Goal: Information Seeking & Learning: Learn about a topic

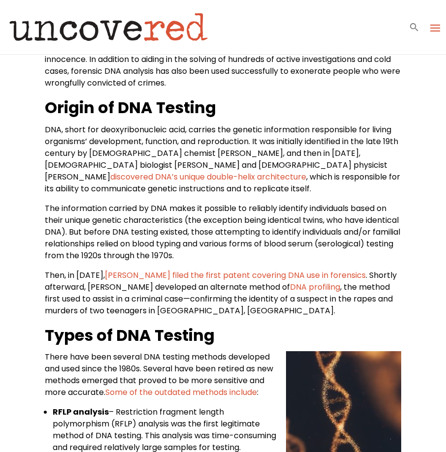
drag, startPoint x: 0, startPoint y: 0, endPoint x: 201, endPoint y: 198, distance: 282.5
click at [201, 198] on p "DNA, short for deoxyribonucleic acid, carries the genetic information responsib…" at bounding box center [223, 163] width 357 height 79
drag, startPoint x: 201, startPoint y: 198, endPoint x: 156, endPoint y: 207, distance: 46.0
click at [156, 207] on span "The information carried by DNA makes it possible to reliably identify individua…" at bounding box center [222, 232] width 355 height 59
drag, startPoint x: 156, startPoint y: 207, endPoint x: 74, endPoint y: 215, distance: 82.6
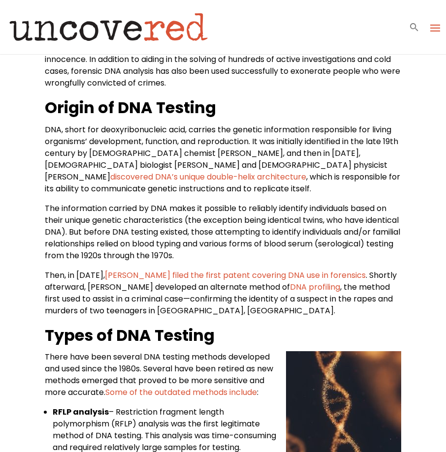
click at [74, 215] on span "The information carried by DNA makes it possible to reliably identify individua…" at bounding box center [222, 232] width 355 height 59
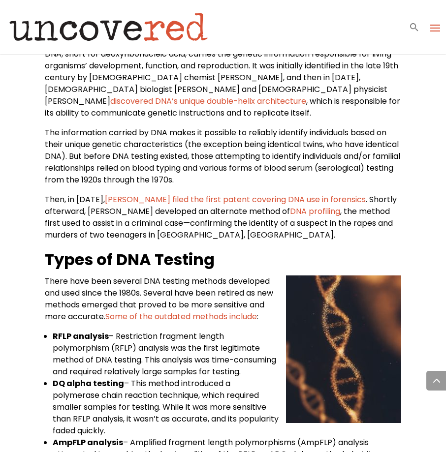
scroll to position [466, 0]
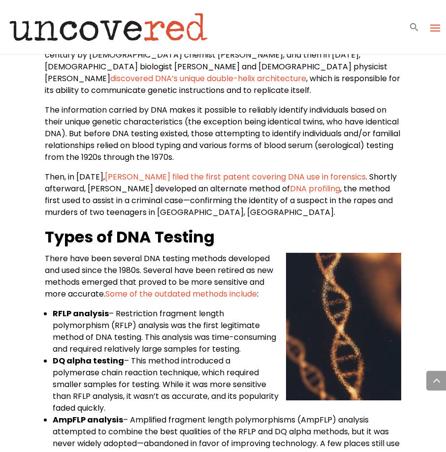
drag, startPoint x: 303, startPoint y: 255, endPoint x: 246, endPoint y: 247, distance: 57.1
click at [246, 247] on h3 "Types of DNA Testing" at bounding box center [223, 239] width 357 height 27
drag, startPoint x: 212, startPoint y: 210, endPoint x: 158, endPoint y: 210, distance: 53.6
click at [158, 210] on span ", the method first used to assist in a criminal case—confirming the identity of…" at bounding box center [219, 200] width 348 height 35
click at [166, 175] on span "[PERSON_NAME] filed the first patent covering DNA use in forensics" at bounding box center [235, 176] width 261 height 11
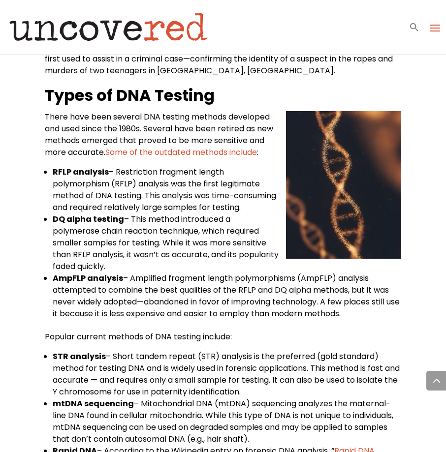
scroll to position [590, 0]
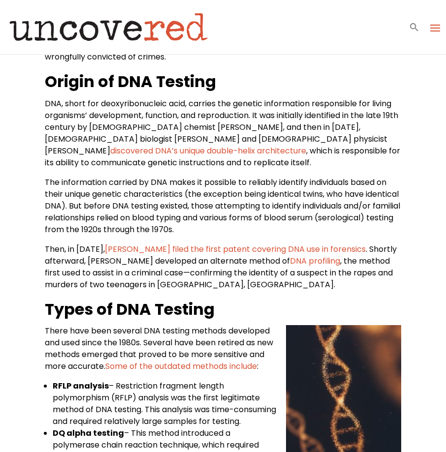
scroll to position [394, 0]
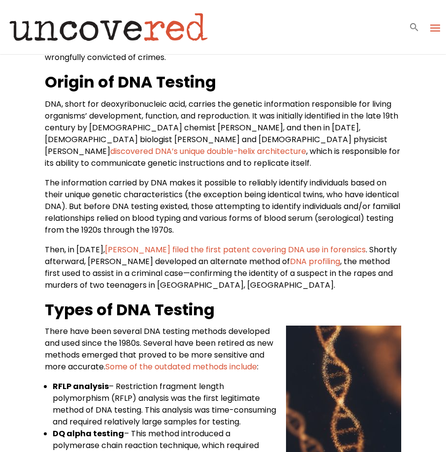
drag, startPoint x: 87, startPoint y: 219, endPoint x: 21, endPoint y: 253, distance: 74.2
click at [21, 253] on div "The History of DNA Testing: 1920s to Today Citizen Detective Resources By: Unco…" at bounding box center [223, 458] width 446 height 1595
drag, startPoint x: 181, startPoint y: 229, endPoint x: 170, endPoint y: 237, distance: 13.0
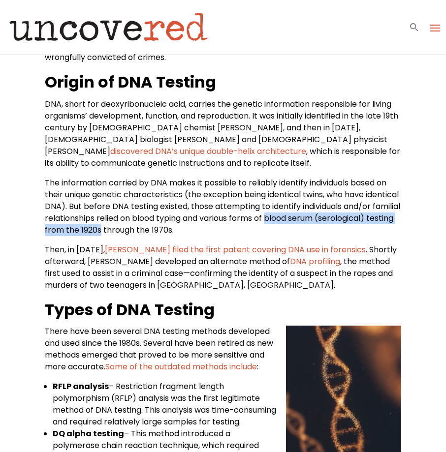
drag, startPoint x: 182, startPoint y: 234, endPoint x: 330, endPoint y: 223, distance: 148.0
click at [330, 223] on span "The information carried by DNA makes it possible to reliably identify individua…" at bounding box center [222, 206] width 355 height 59
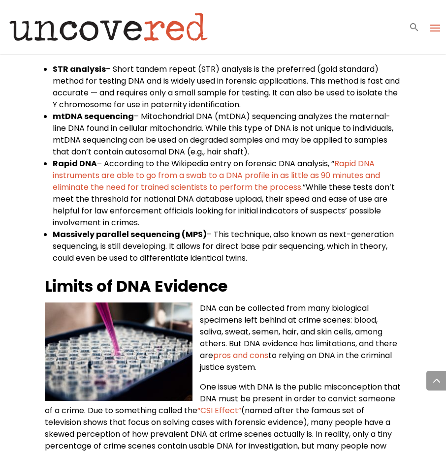
scroll to position [872, 0]
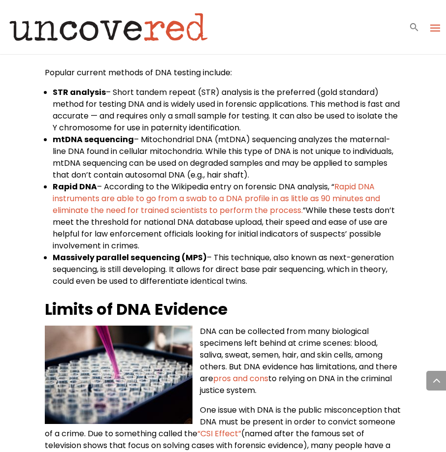
drag, startPoint x: 196, startPoint y: 181, endPoint x: 143, endPoint y: 220, distance: 66.1
click at [143, 220] on span "While these tests don’t meet the threshold for national DNA database upload, th…" at bounding box center [224, 228] width 342 height 47
drag, startPoint x: 104, startPoint y: 89, endPoint x: 53, endPoint y: 93, distance: 50.9
click at [53, 93] on li "STR analysis – Short tandem repeat (STR) analysis is the preferred (gold standa…" at bounding box center [227, 110] width 349 height 47
click at [179, 231] on span "While these tests don’t meet the threshold for national DNA database upload, th…" at bounding box center [224, 228] width 342 height 47
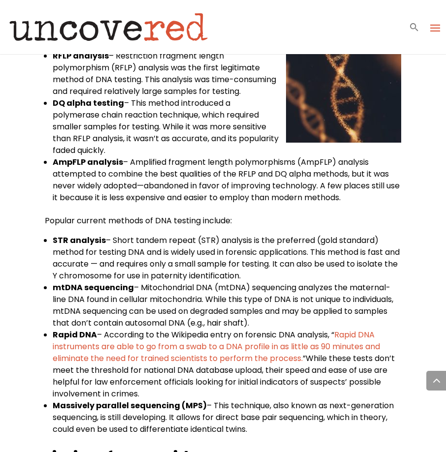
scroll to position [675, 0]
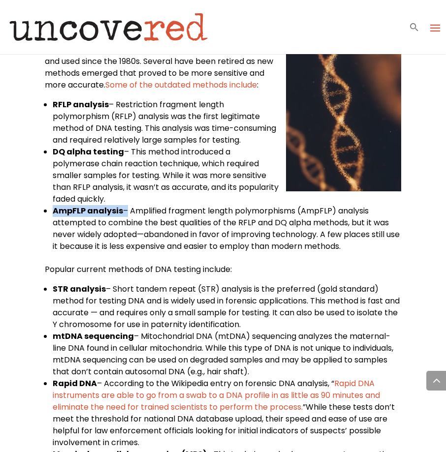
drag, startPoint x: 123, startPoint y: 213, endPoint x: 54, endPoint y: 212, distance: 68.9
click at [54, 212] on li "AmpFLP analysis – Amplified fragment length polymorphisms (AmpFLP) analysis att…" at bounding box center [227, 228] width 349 height 47
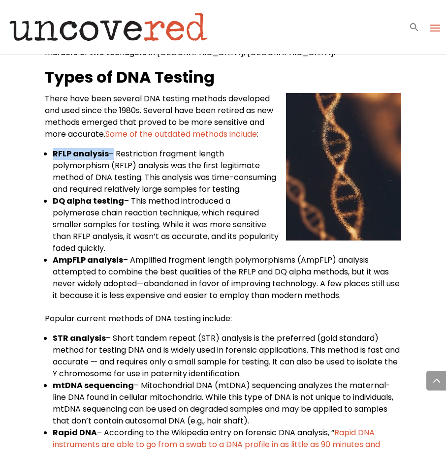
drag, startPoint x: 108, startPoint y: 152, endPoint x: 54, endPoint y: 159, distance: 55.2
click at [54, 159] on li "RFLP analysis – Restriction fragment length polymorphism (RFLP) analysis was th…" at bounding box center [227, 171] width 349 height 47
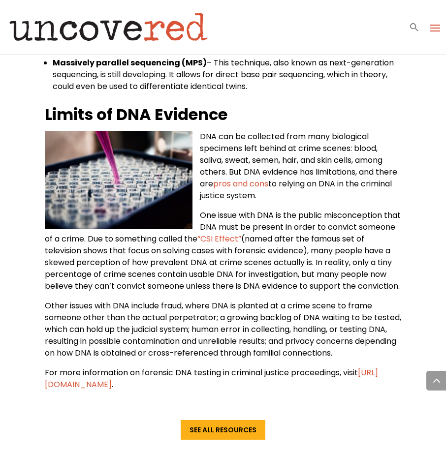
scroll to position [1069, 0]
